Goal: Navigation & Orientation: Find specific page/section

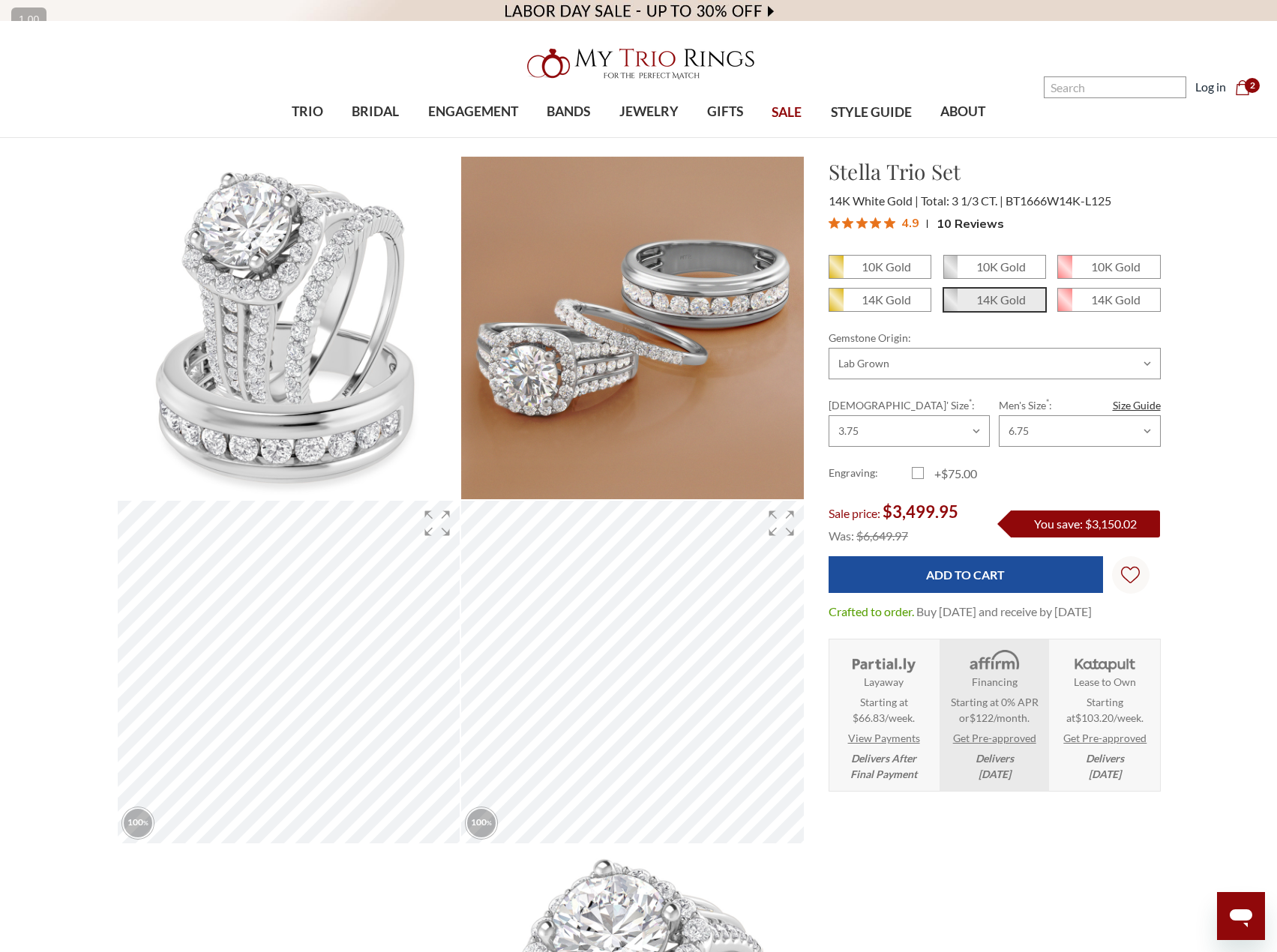
click at [626, 66] on img at bounding box center [638, 63] width 240 height 48
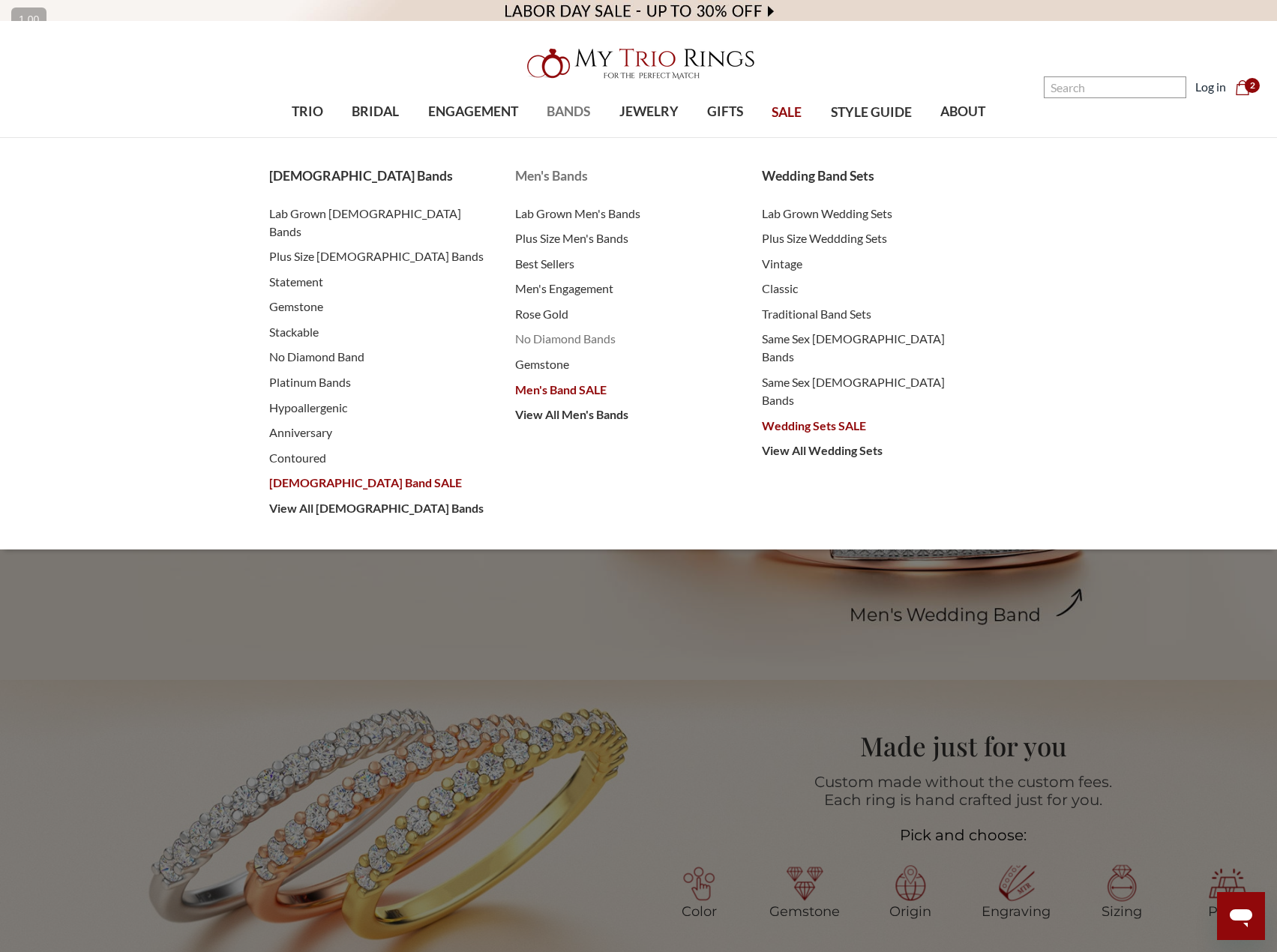
click at [543, 333] on span "No Diamond Bands" at bounding box center [623, 338] width 217 height 18
